Goal: Task Accomplishment & Management: Use online tool/utility

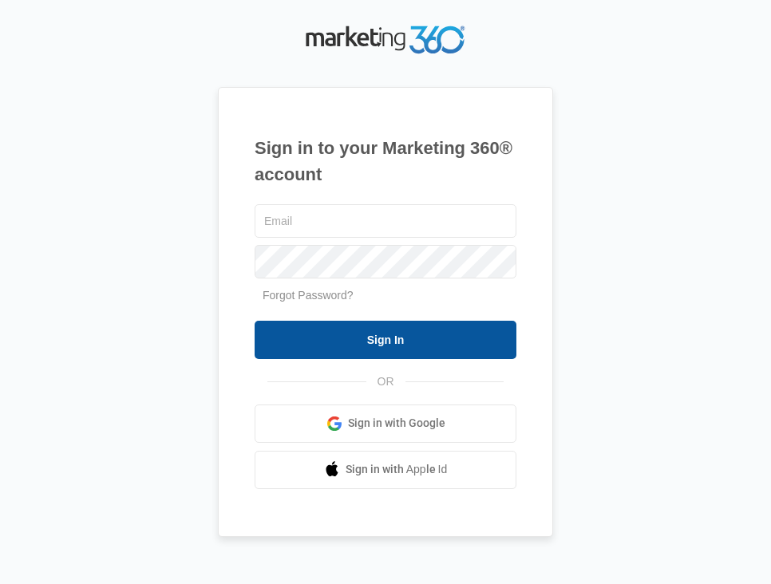
type input "[EMAIL_ADDRESS][DOMAIN_NAME]"
click at [362, 344] on input "Sign In" at bounding box center [385, 340] width 262 height 38
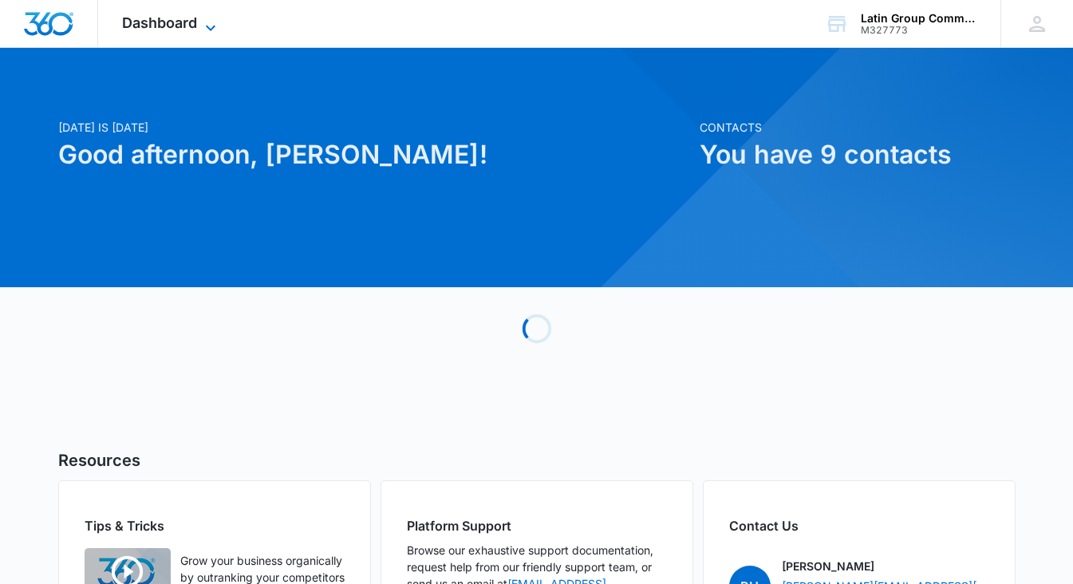
click at [194, 20] on span "Dashboard" at bounding box center [159, 22] width 75 height 17
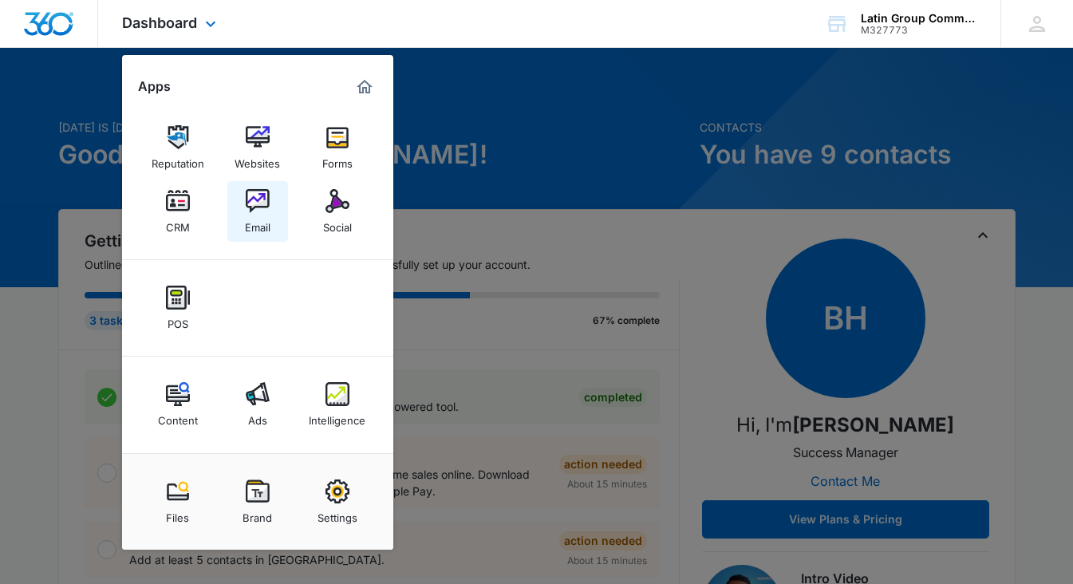
click at [247, 209] on img at bounding box center [258, 201] width 24 height 24
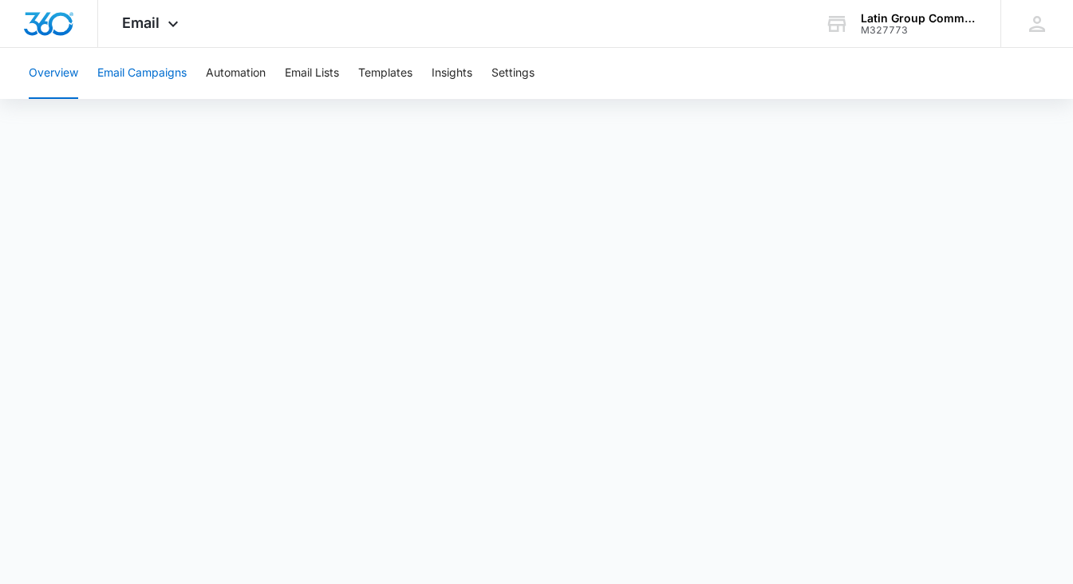
click at [136, 77] on button "Email Campaigns" at bounding box center [141, 73] width 89 height 51
